Goal: Navigation & Orientation: Find specific page/section

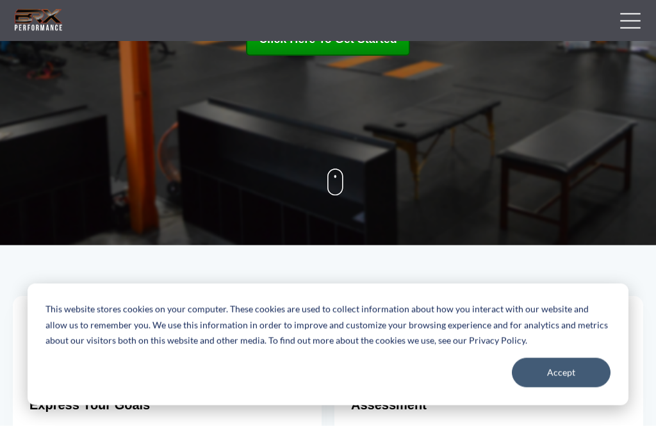
scroll to position [331, 0]
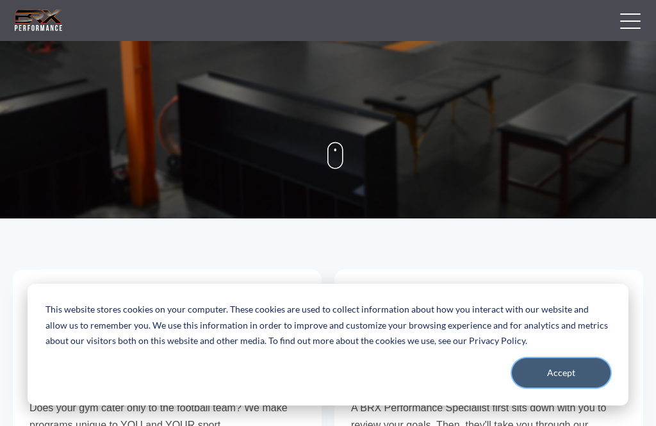
click at [546, 388] on button "Accept" at bounding box center [561, 372] width 99 height 29
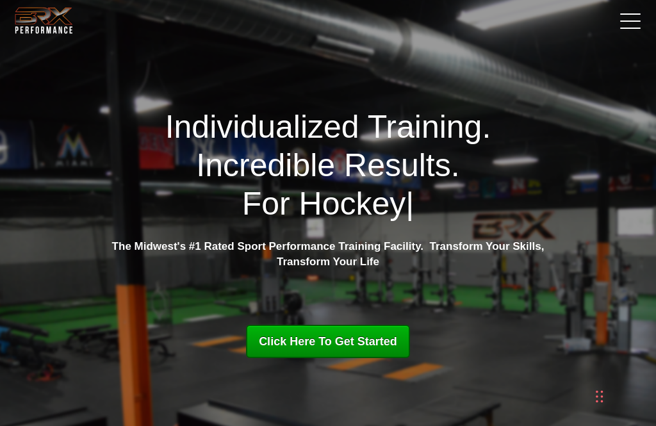
scroll to position [0, 0]
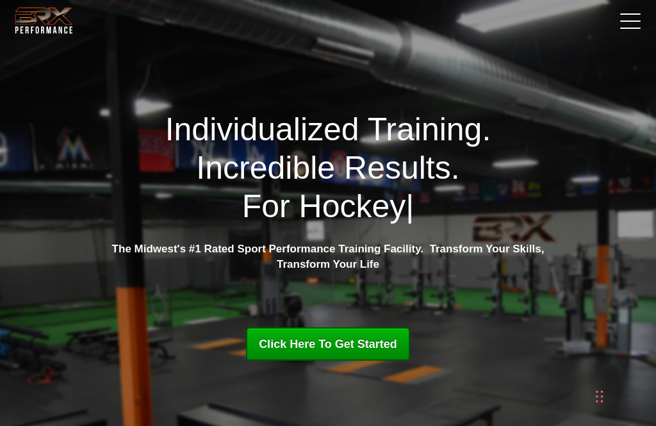
click at [626, 13] on span at bounding box center [631, 13] width 21 height 1
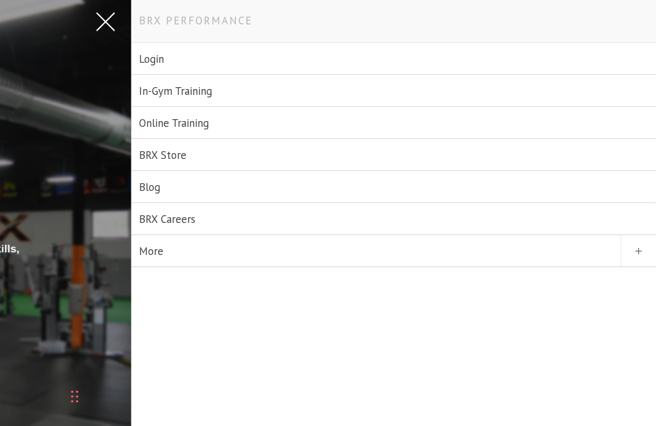
click at [156, 125] on link "Online Training" at bounding box center [393, 123] width 525 height 32
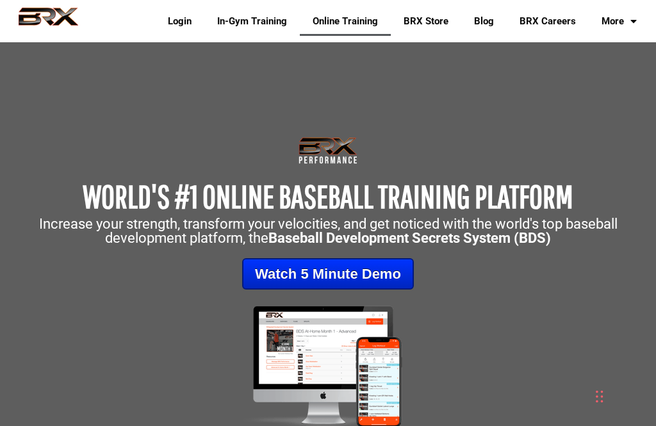
click at [230, 17] on link "In-Gym Training" at bounding box center [253, 20] width 96 height 29
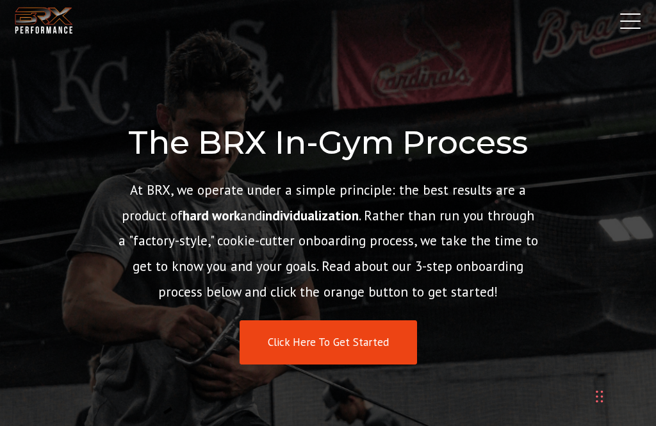
click at [628, 22] on link at bounding box center [628, 20] width 32 height 32
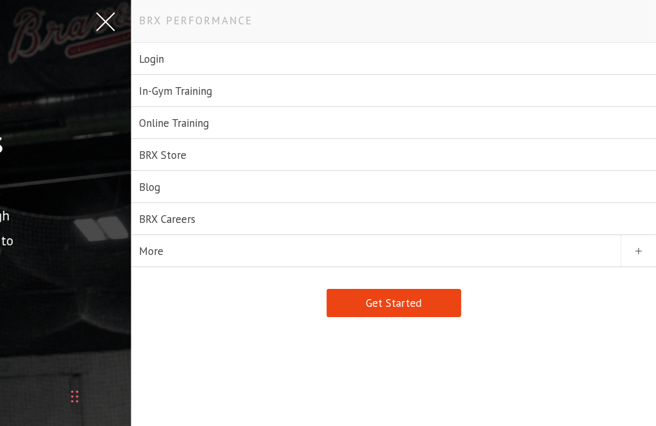
click at [176, 224] on link "BRX Careers" at bounding box center [393, 219] width 525 height 32
